Goal: Task Accomplishment & Management: Complete application form

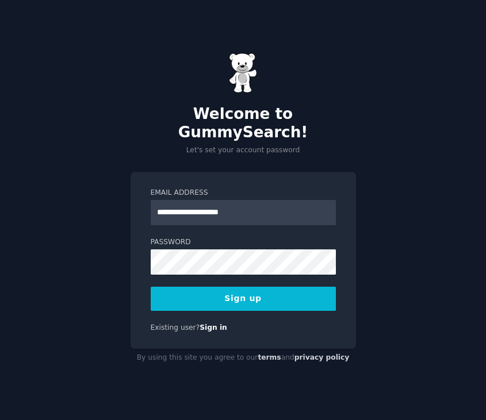
click at [236, 290] on button "Sign up" at bounding box center [243, 299] width 185 height 24
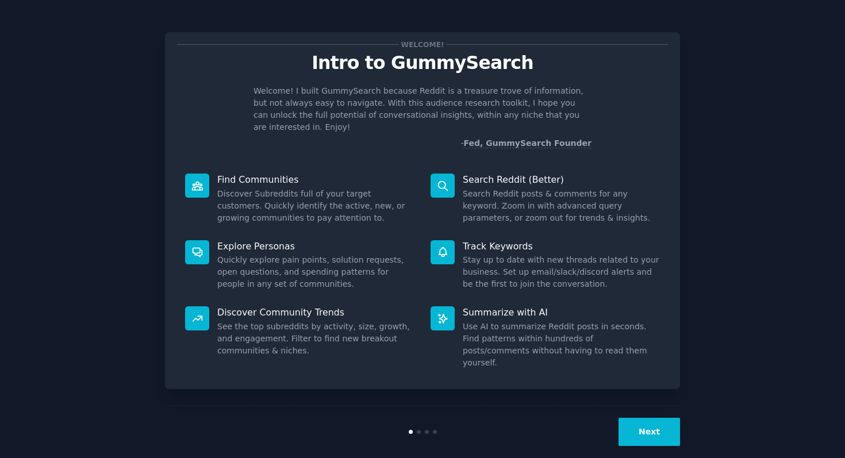
click at [638, 418] on button "Next" at bounding box center [650, 432] width 62 height 28
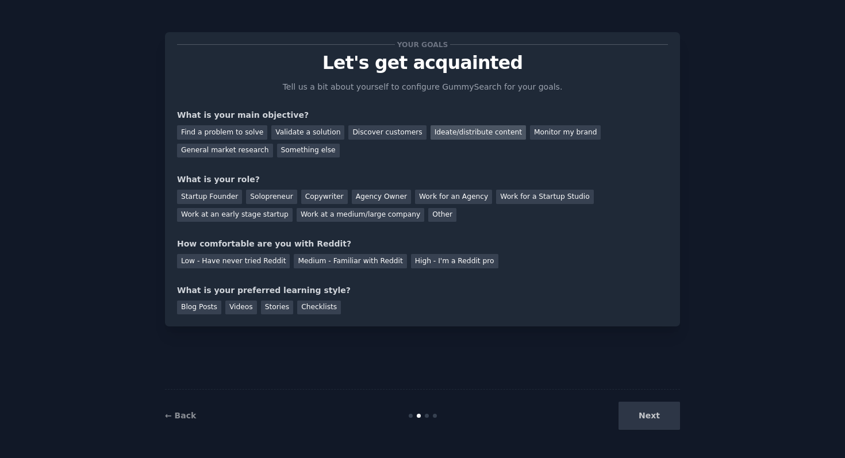
click at [456, 136] on div "Ideate/distribute content" at bounding box center [478, 132] width 95 height 14
click at [363, 135] on div "Discover customers" at bounding box center [387, 132] width 78 height 14
click at [258, 151] on div "General market research" at bounding box center [225, 151] width 96 height 14
click at [317, 201] on div "Copywriter" at bounding box center [324, 197] width 47 height 14
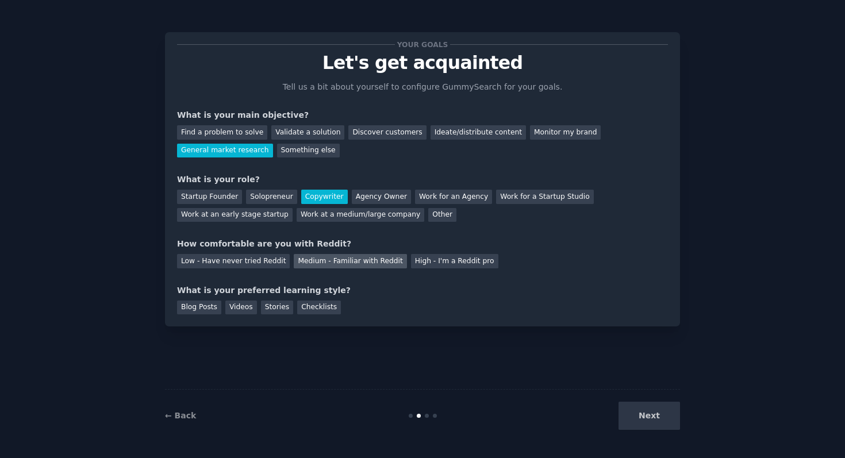
click at [317, 266] on div "Medium - Familiar with Reddit" at bounding box center [350, 261] width 113 height 14
click at [202, 310] on div "Blog Posts" at bounding box center [199, 308] width 44 height 14
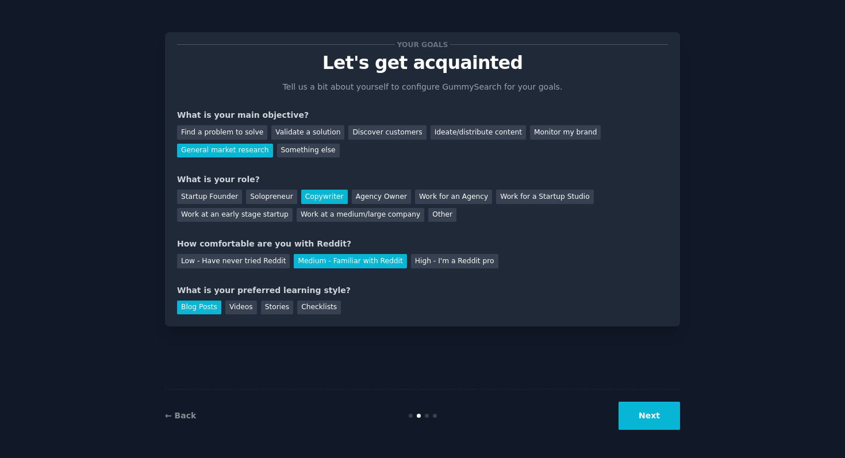
click at [639, 424] on button "Next" at bounding box center [650, 416] width 62 height 28
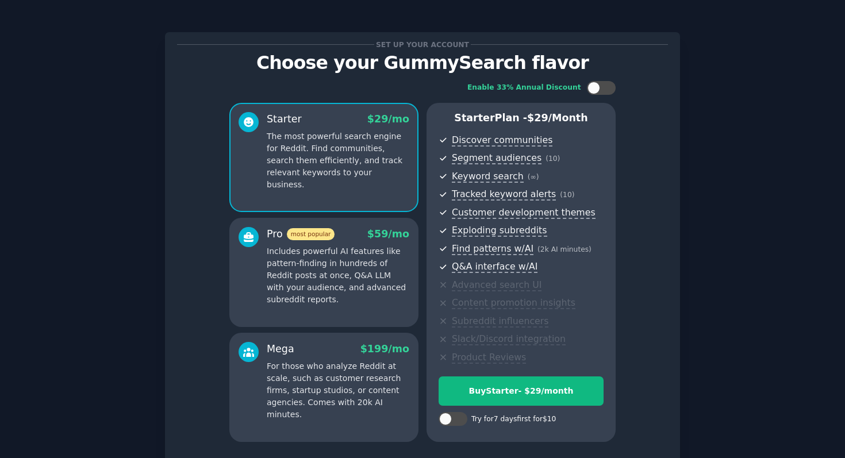
scroll to position [93, 0]
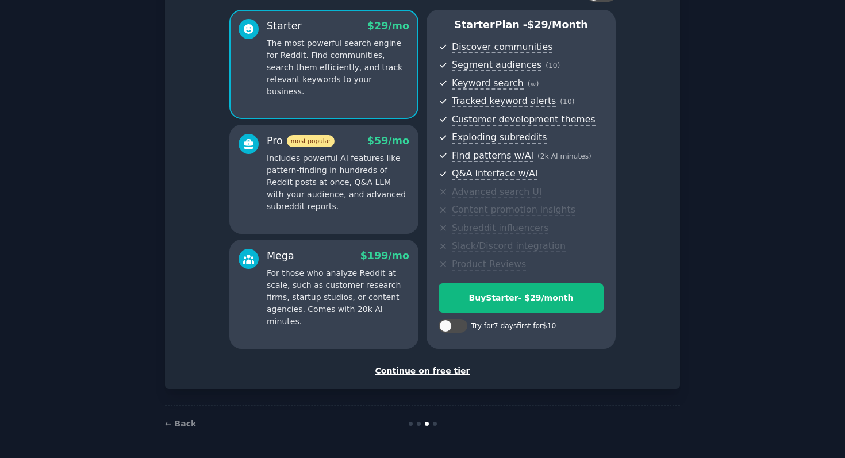
click at [437, 370] on div "Continue on free tier" at bounding box center [422, 371] width 491 height 12
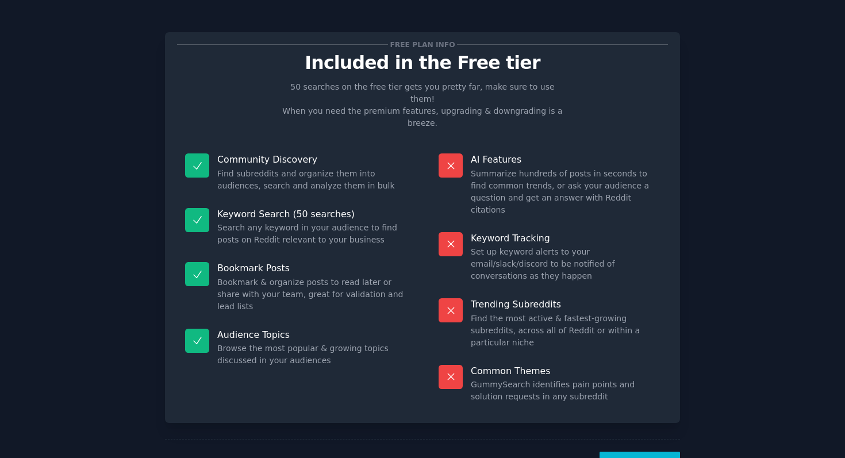
click at [627, 452] on button "Let's Go!" at bounding box center [640, 466] width 80 height 28
